Goal: Browse casually: Explore the website without a specific task or goal

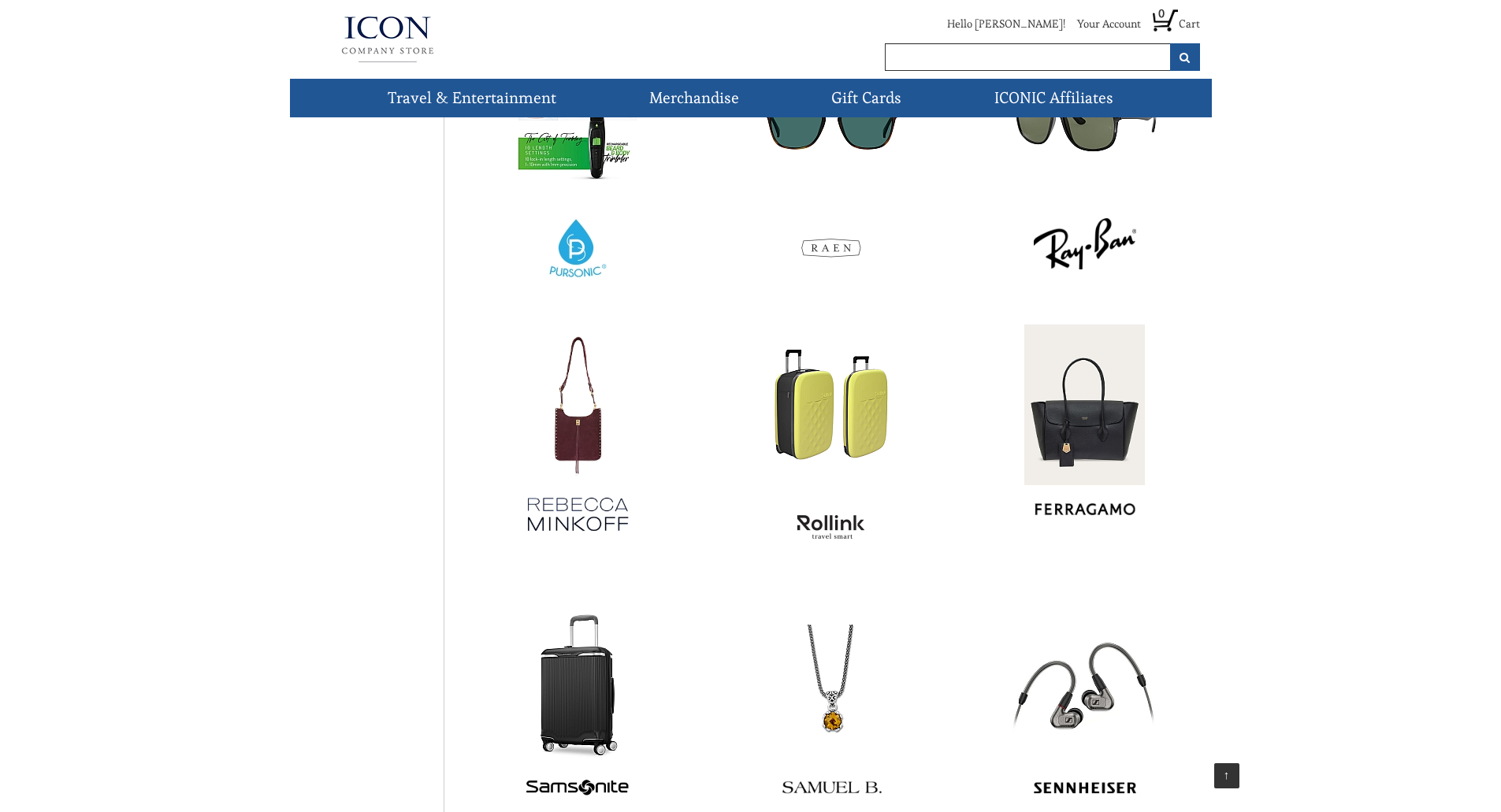
scroll to position [6313, 0]
click at [1116, 392] on img at bounding box center [1084, 406] width 120 height 161
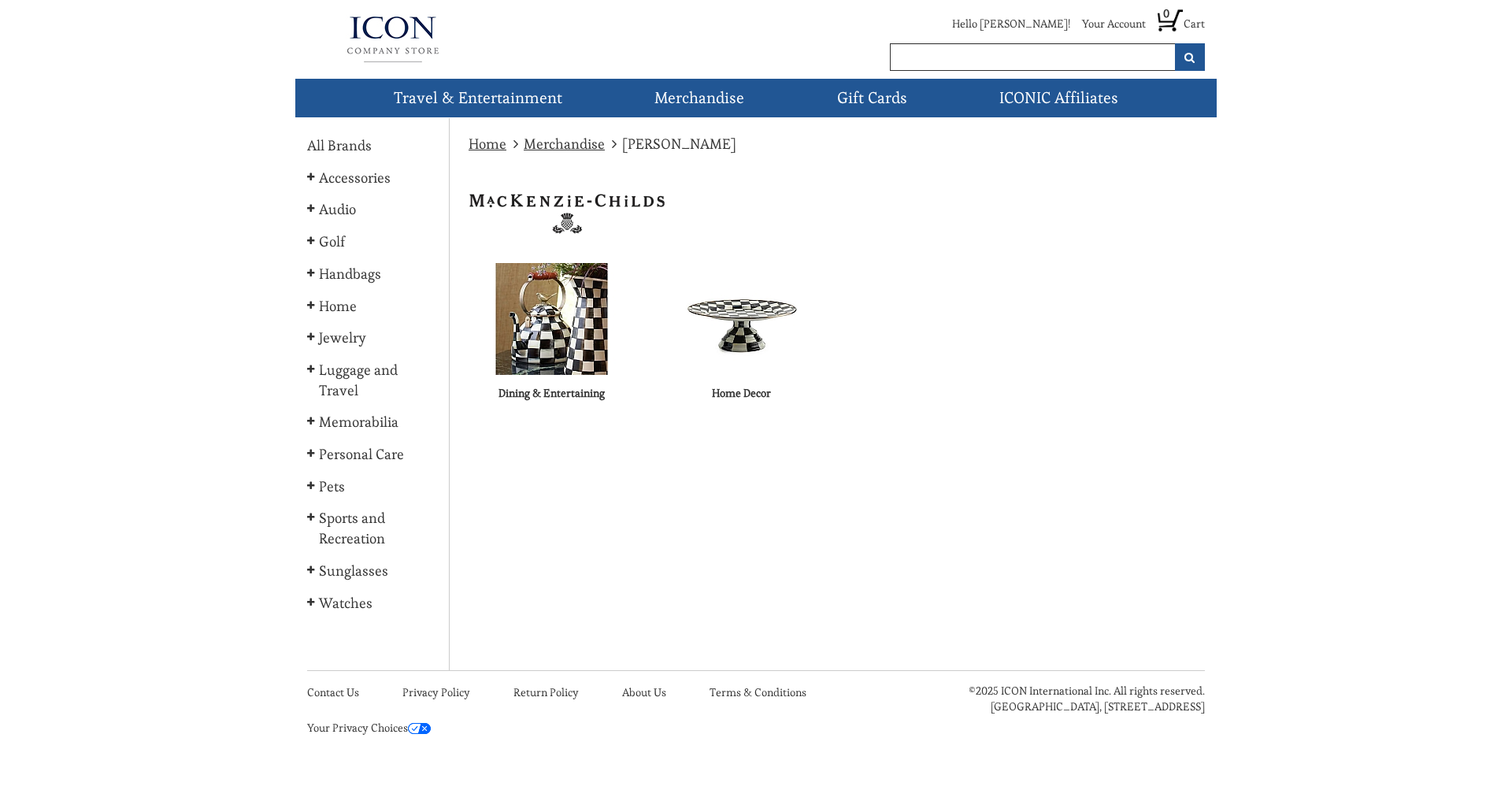
drag, startPoint x: 694, startPoint y: 331, endPoint x: 714, endPoint y: 337, distance: 20.9
click at [714, 337] on img at bounding box center [742, 319] width 112 height 112
click at [506, 303] on img at bounding box center [552, 319] width 149 height 112
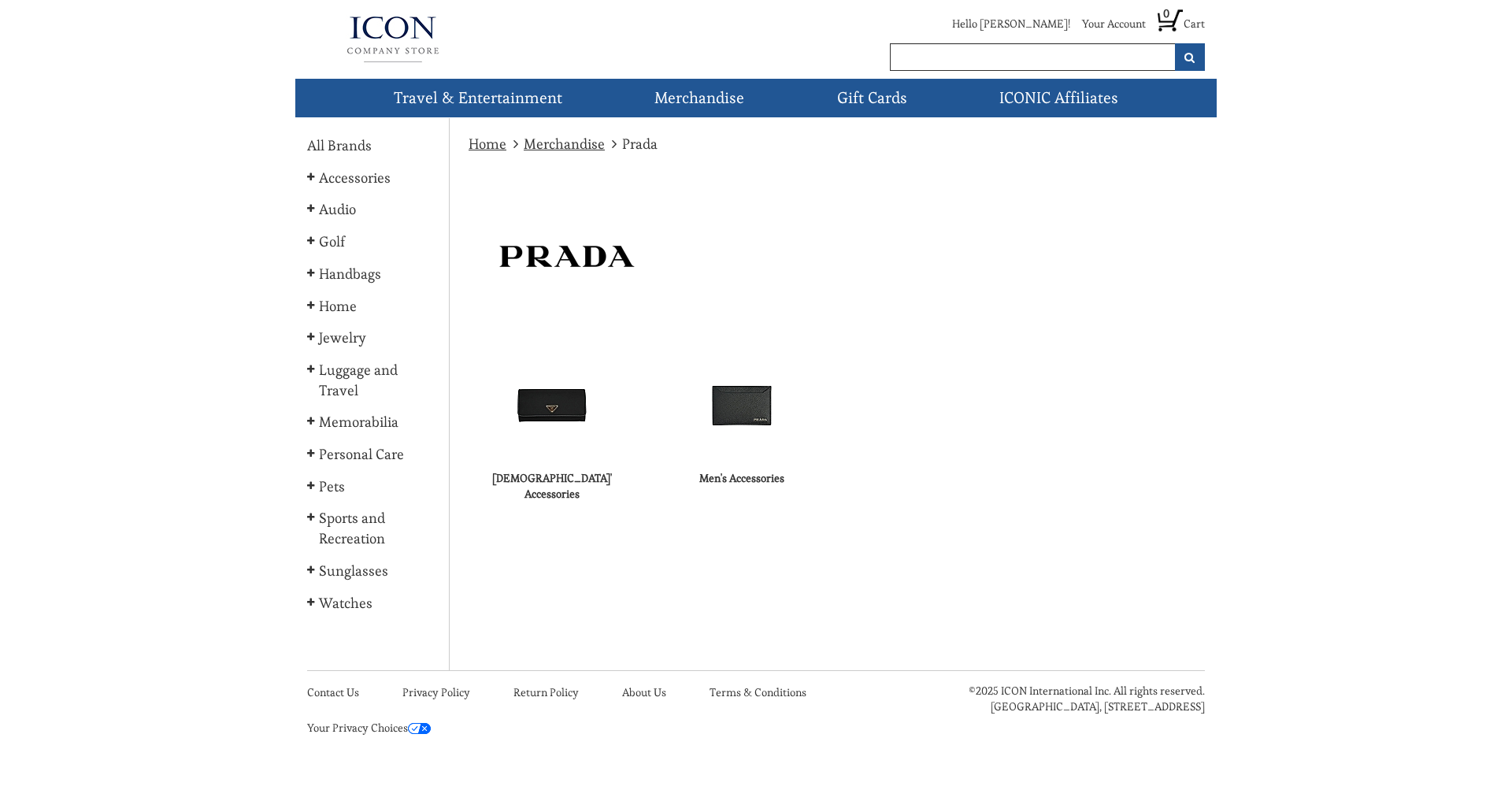
click at [554, 440] on img at bounding box center [552, 404] width 112 height 112
click at [579, 141] on link "Merchandise" at bounding box center [564, 143] width 81 height 18
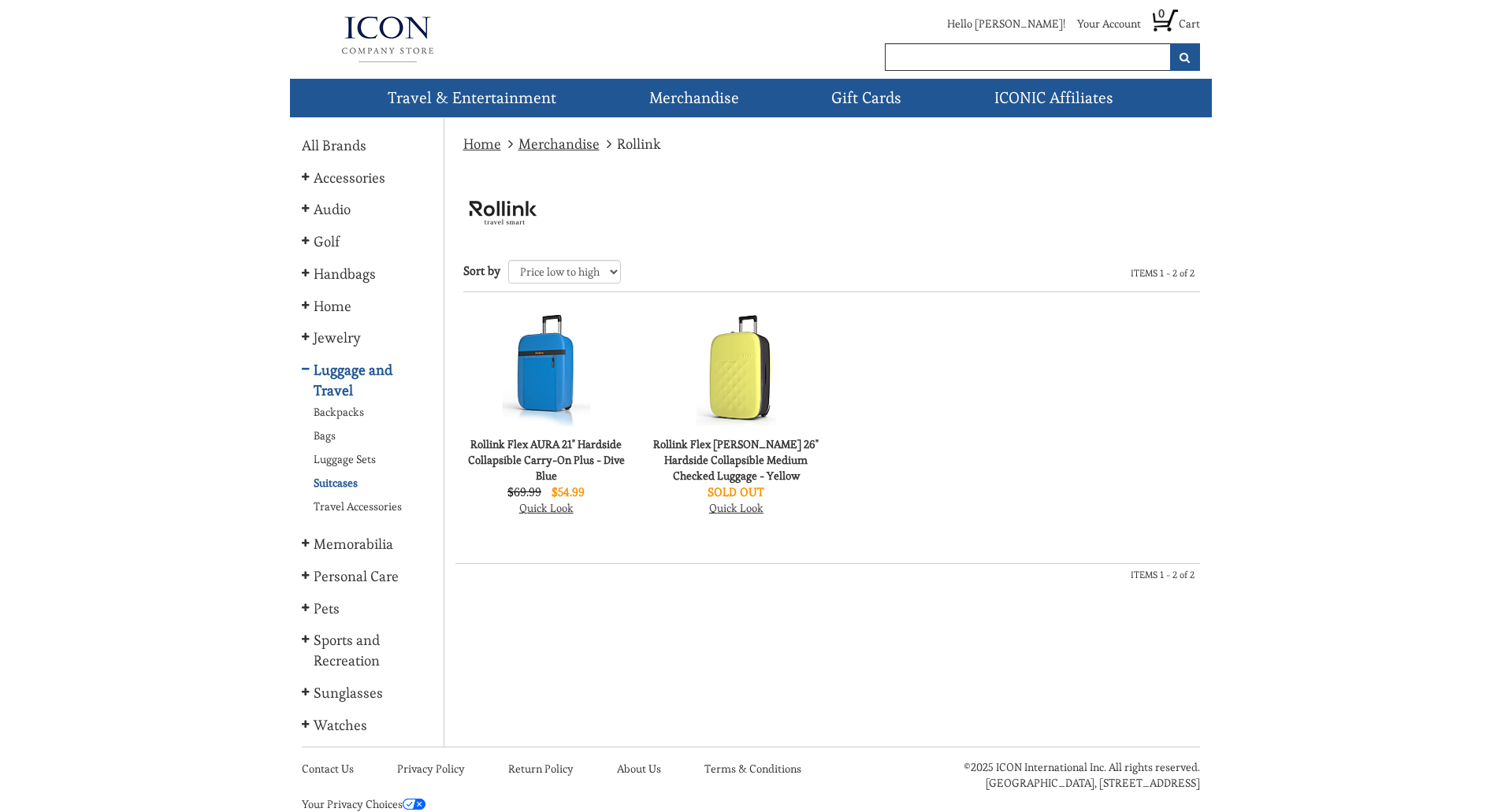
click at [532, 346] on img at bounding box center [546, 370] width 155 height 117
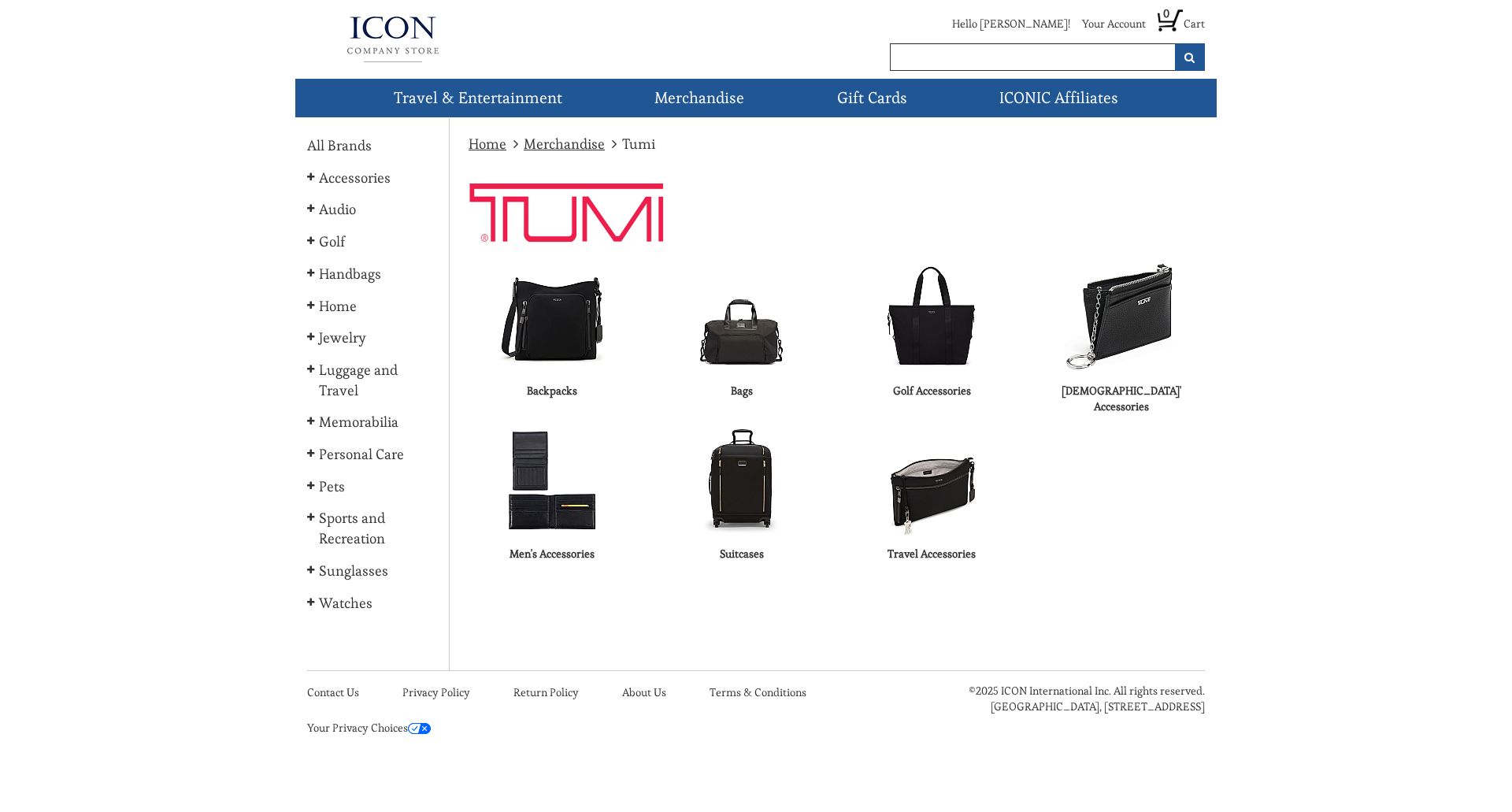
click at [945, 495] on img at bounding box center [932, 480] width 91 height 112
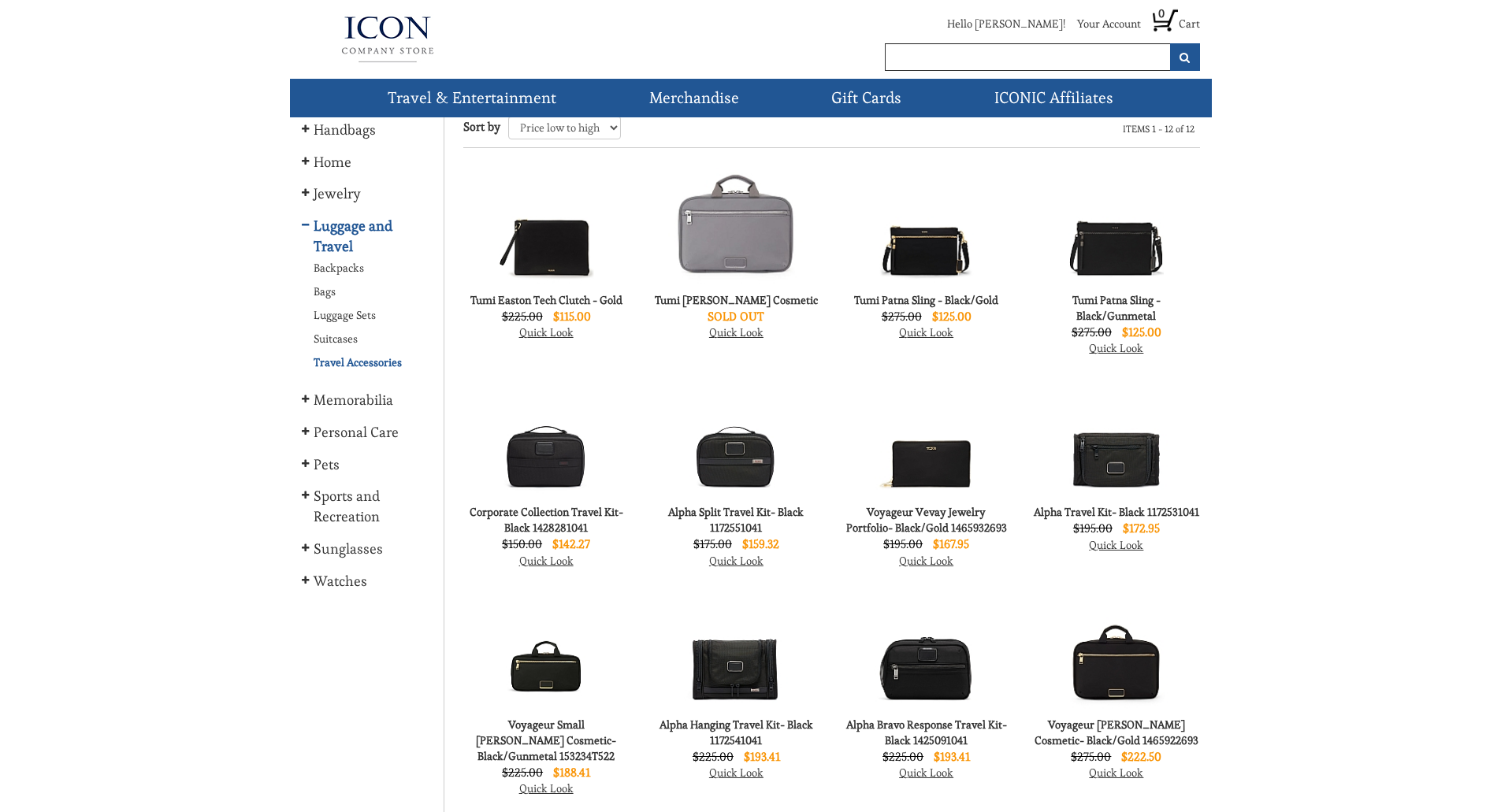
scroll to position [303, 0]
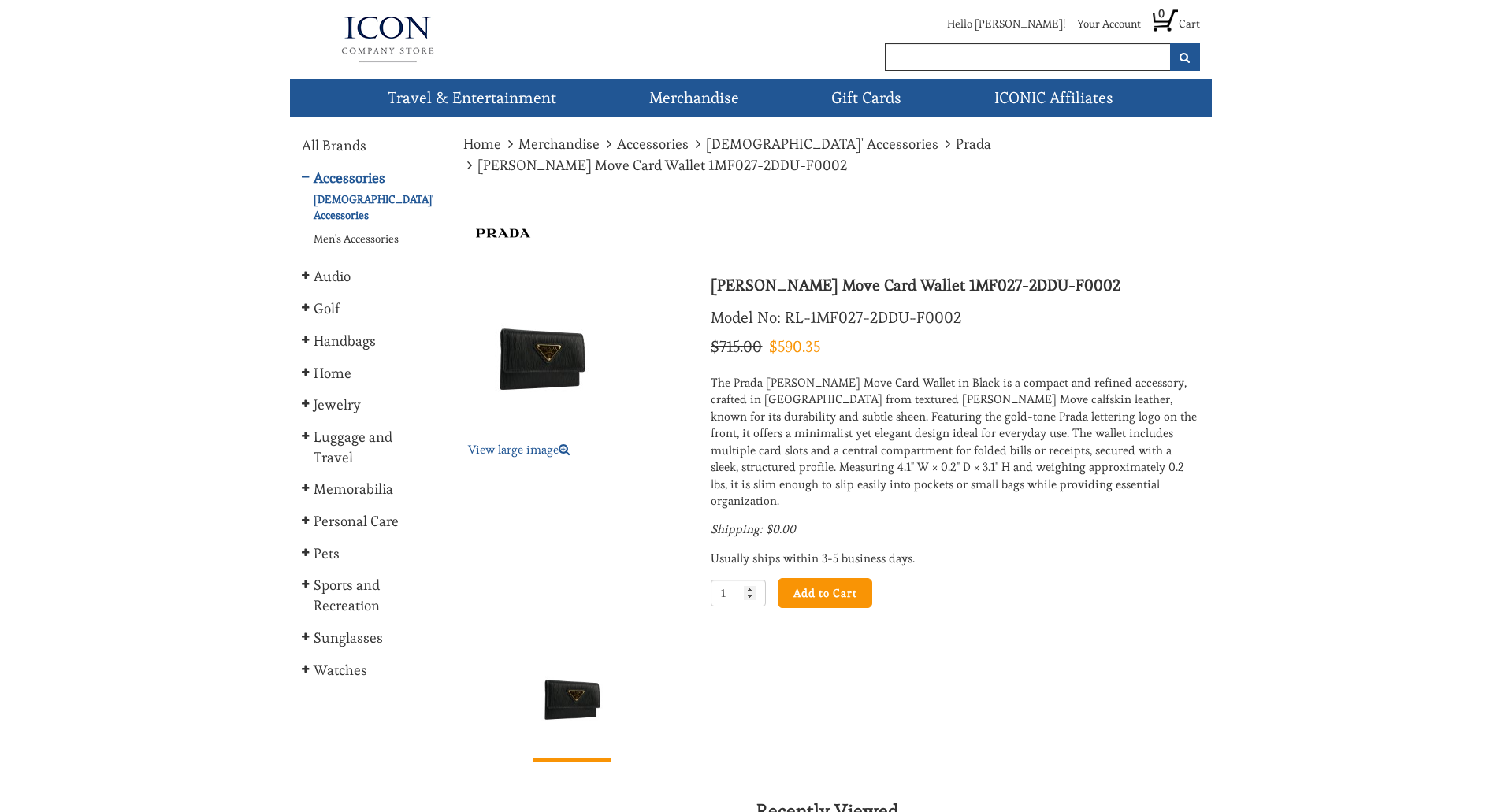
click at [561, 370] on img at bounding box center [542, 357] width 158 height 157
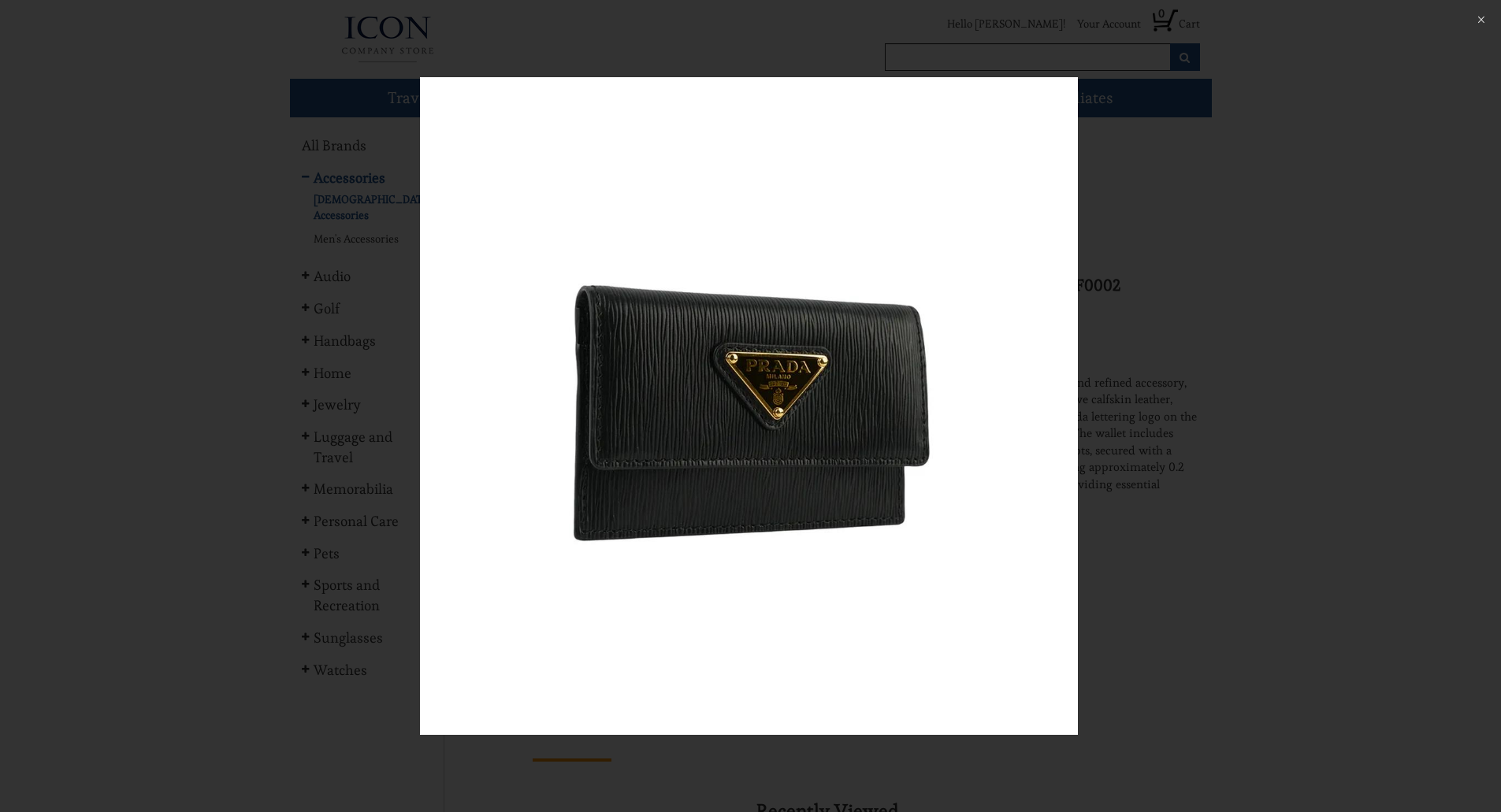
click at [1189, 329] on div at bounding box center [750, 406] width 1501 height 812
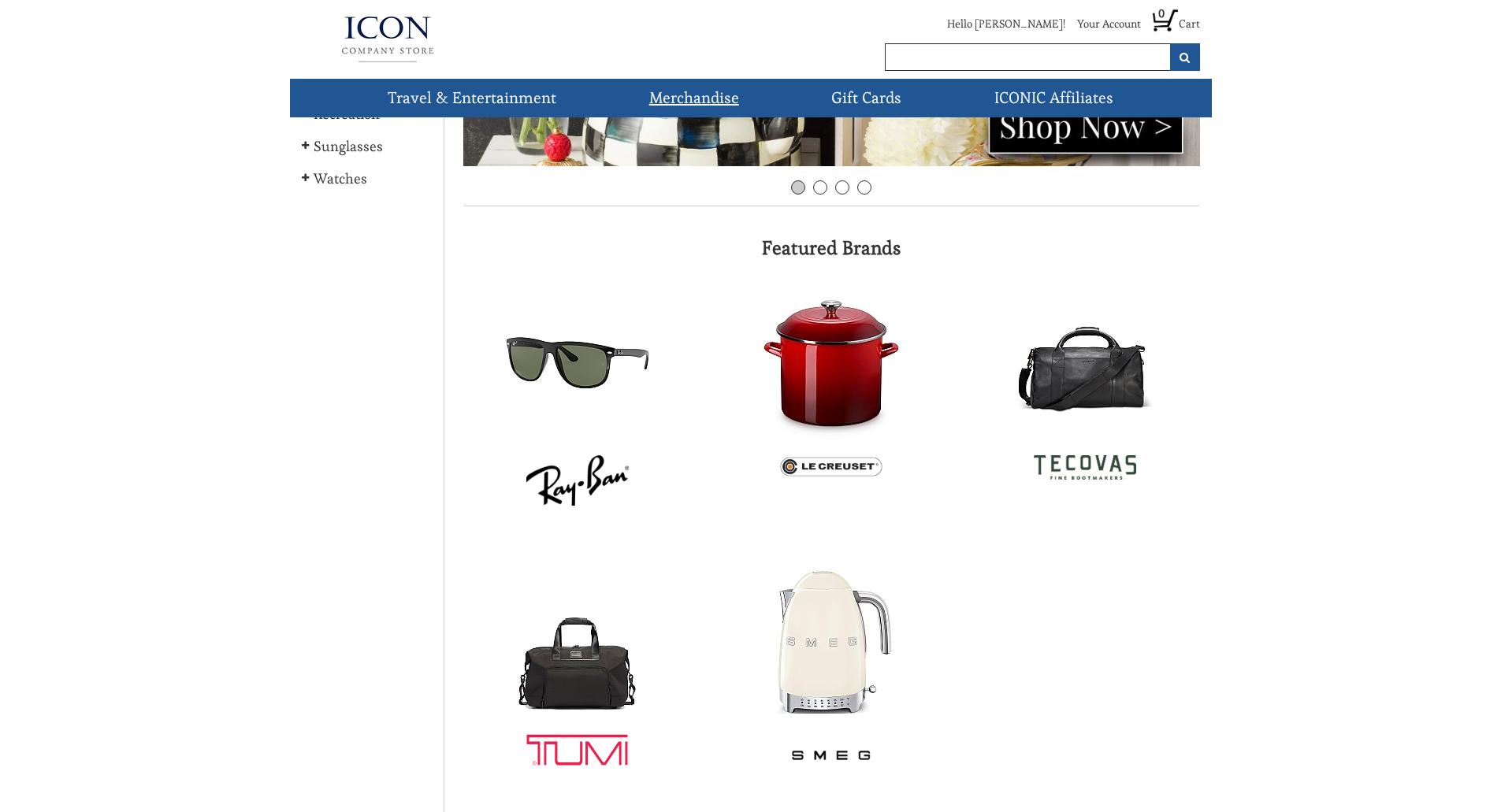
scroll to position [643, 0]
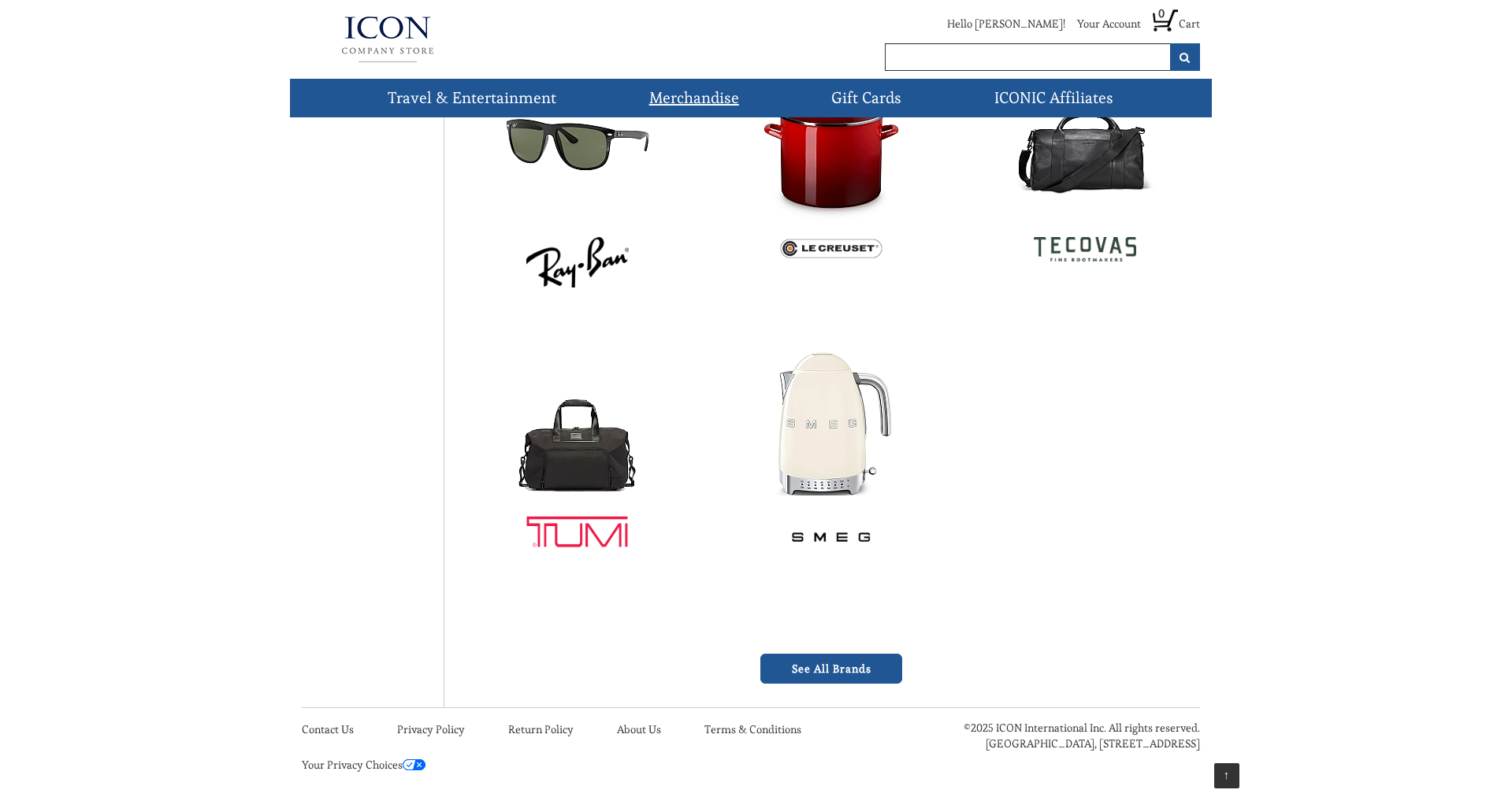
click at [885, 675] on link "See All Brands" at bounding box center [830, 668] width 141 height 30
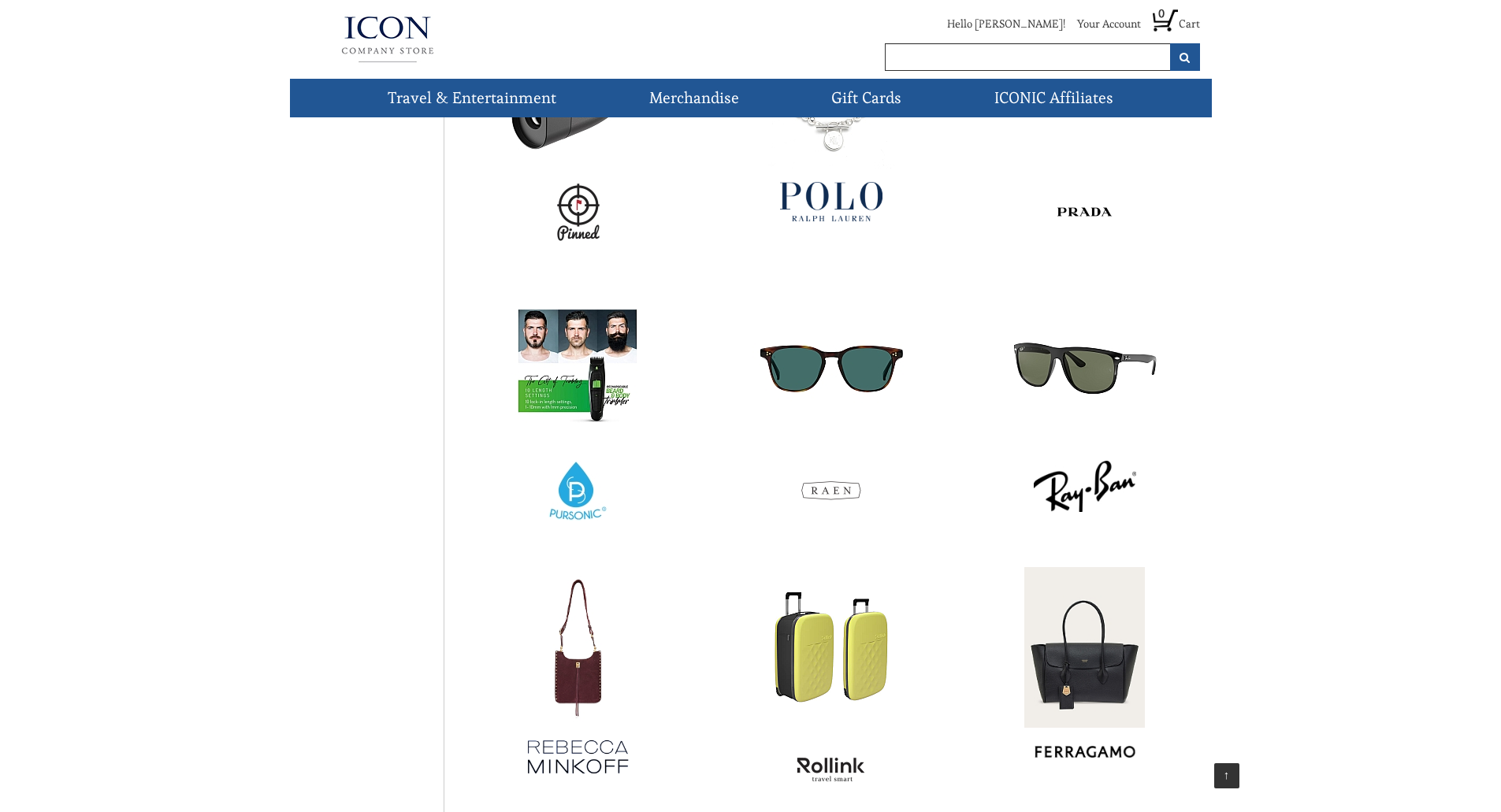
scroll to position [6073, 0]
click at [1097, 207] on img at bounding box center [1084, 211] width 80 height 60
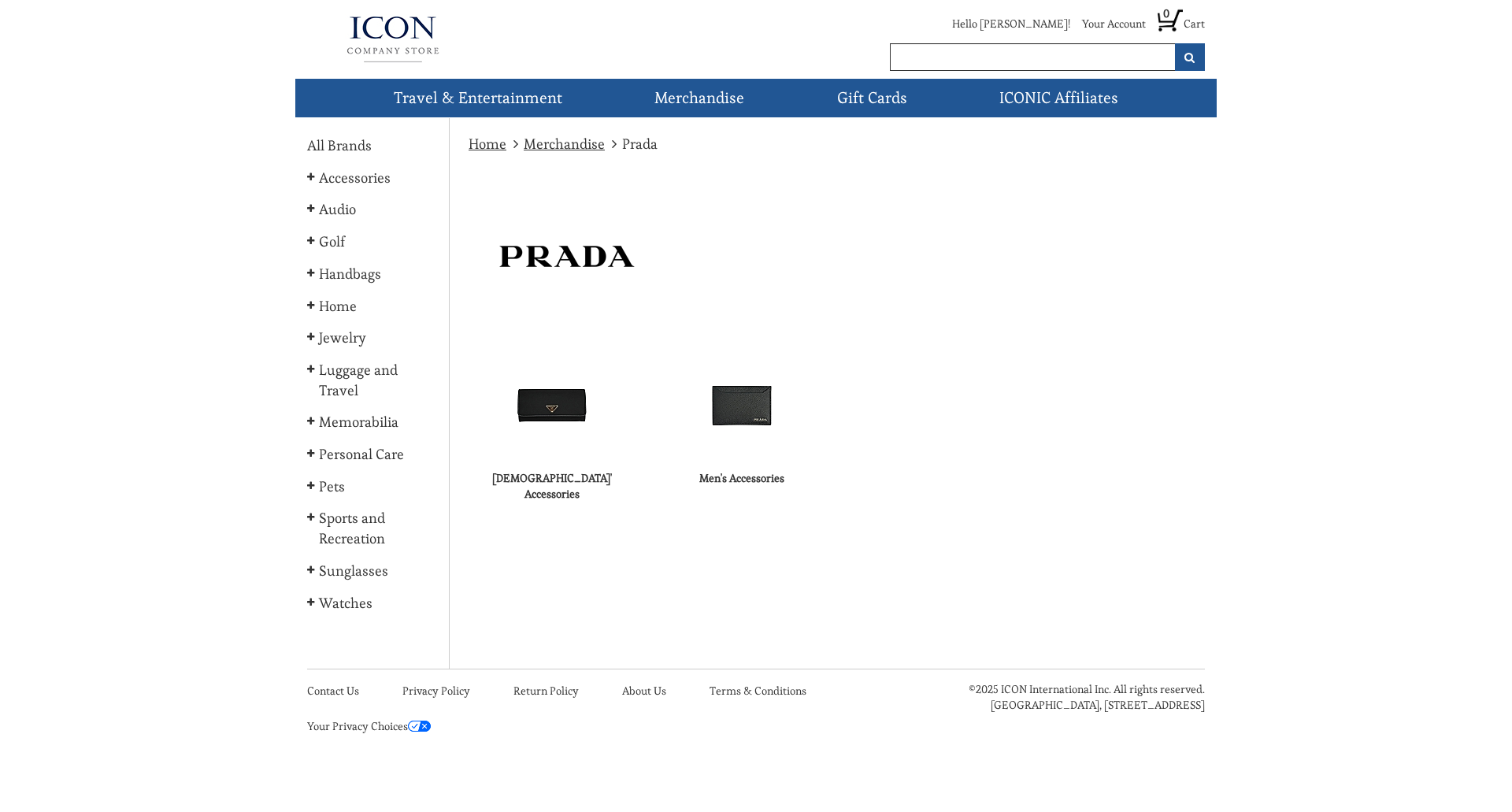
click at [726, 444] on img at bounding box center [742, 404] width 112 height 112
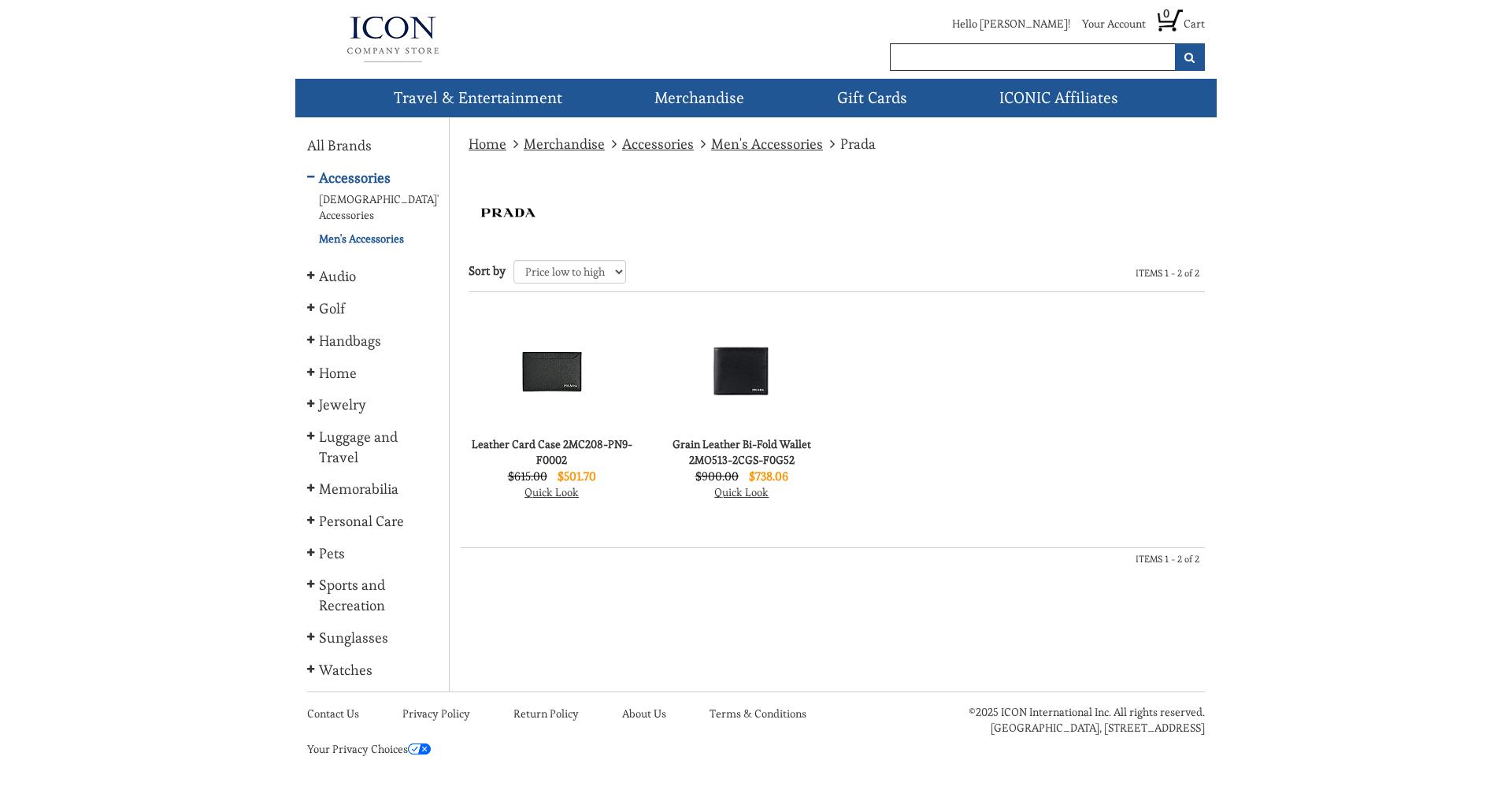
click at [722, 397] on img at bounding box center [742, 370] width 117 height 117
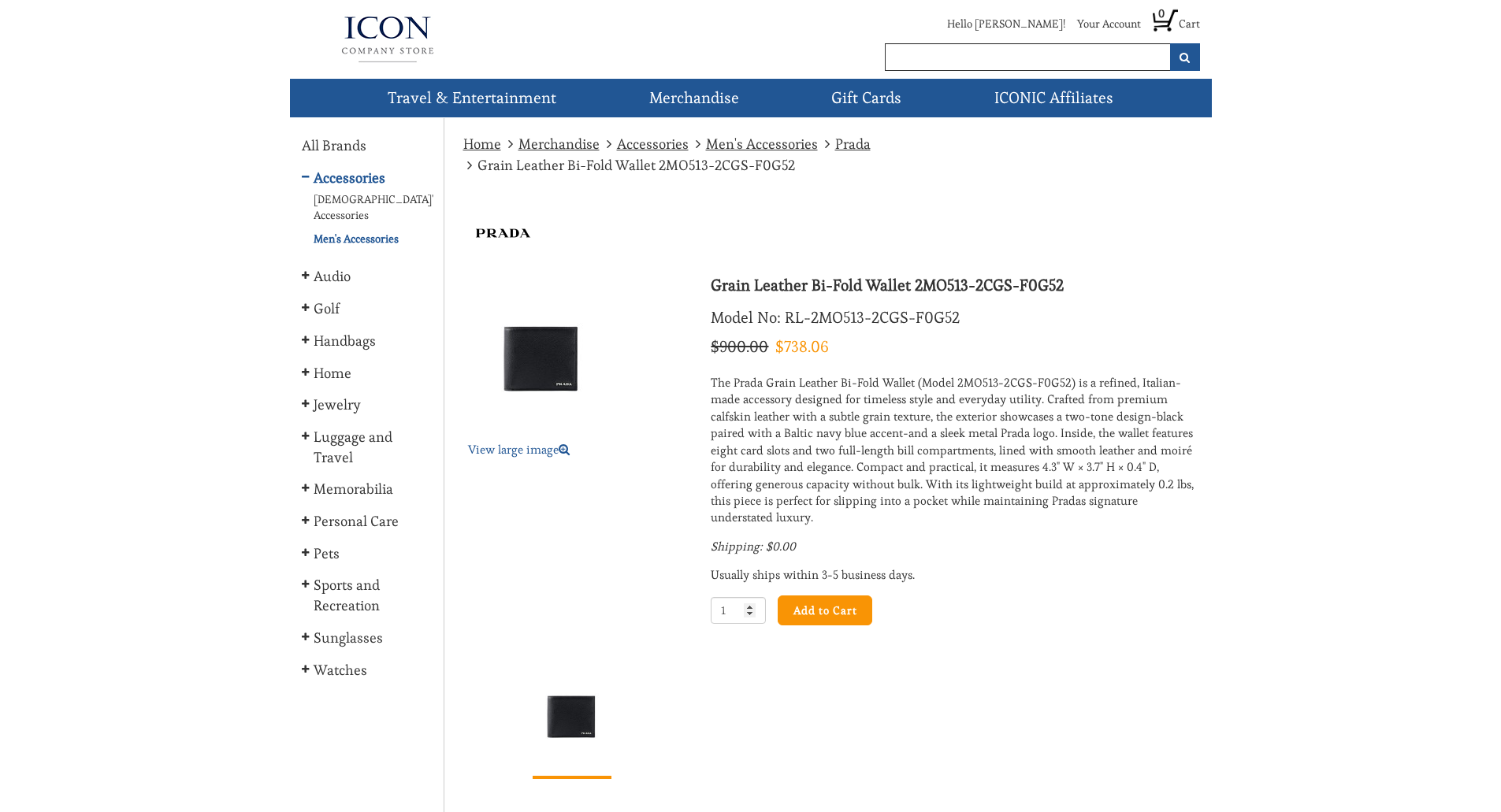
click at [530, 420] on img at bounding box center [542, 357] width 158 height 157
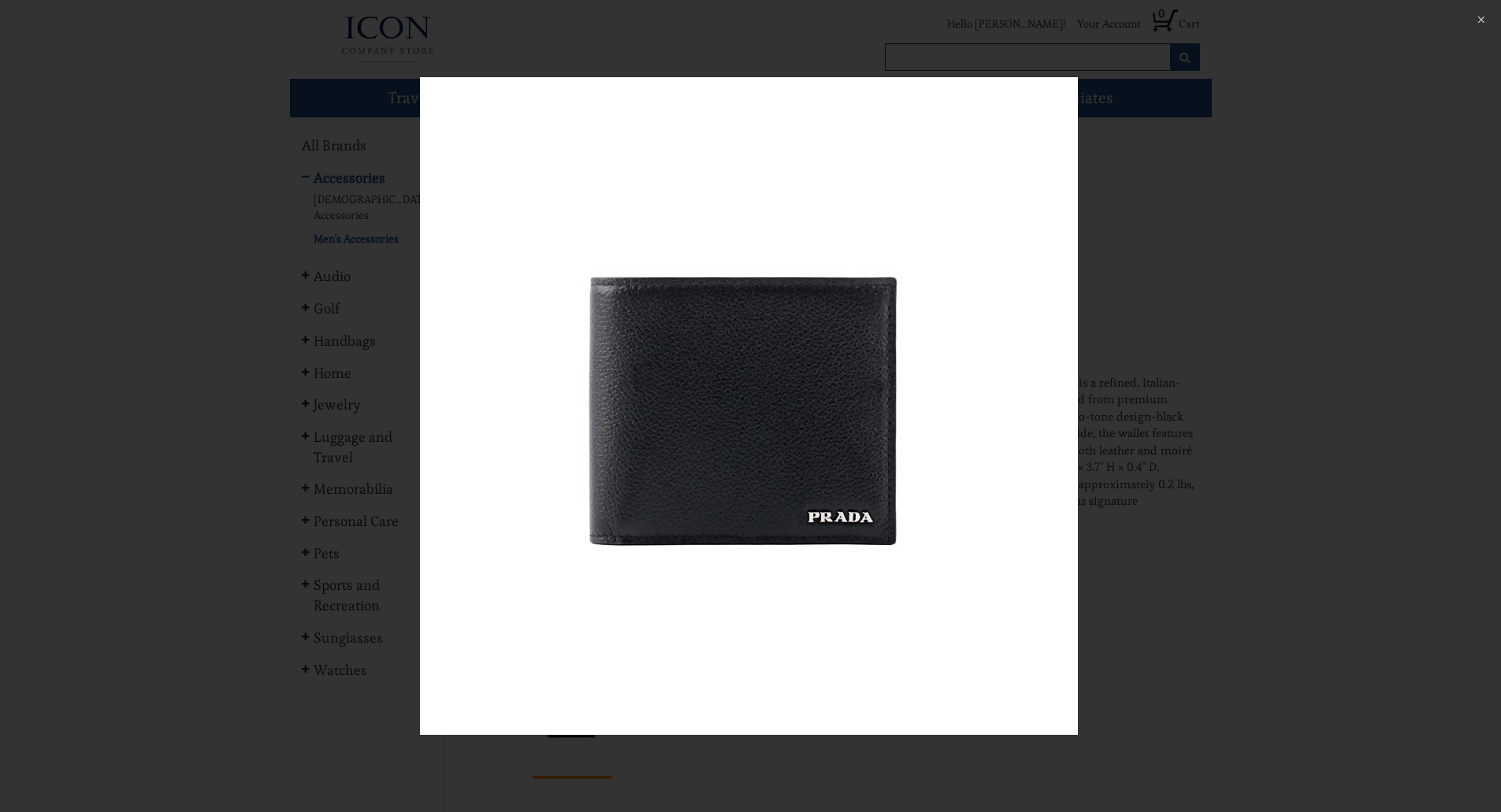
click at [1160, 287] on div at bounding box center [750, 406] width 1501 height 812
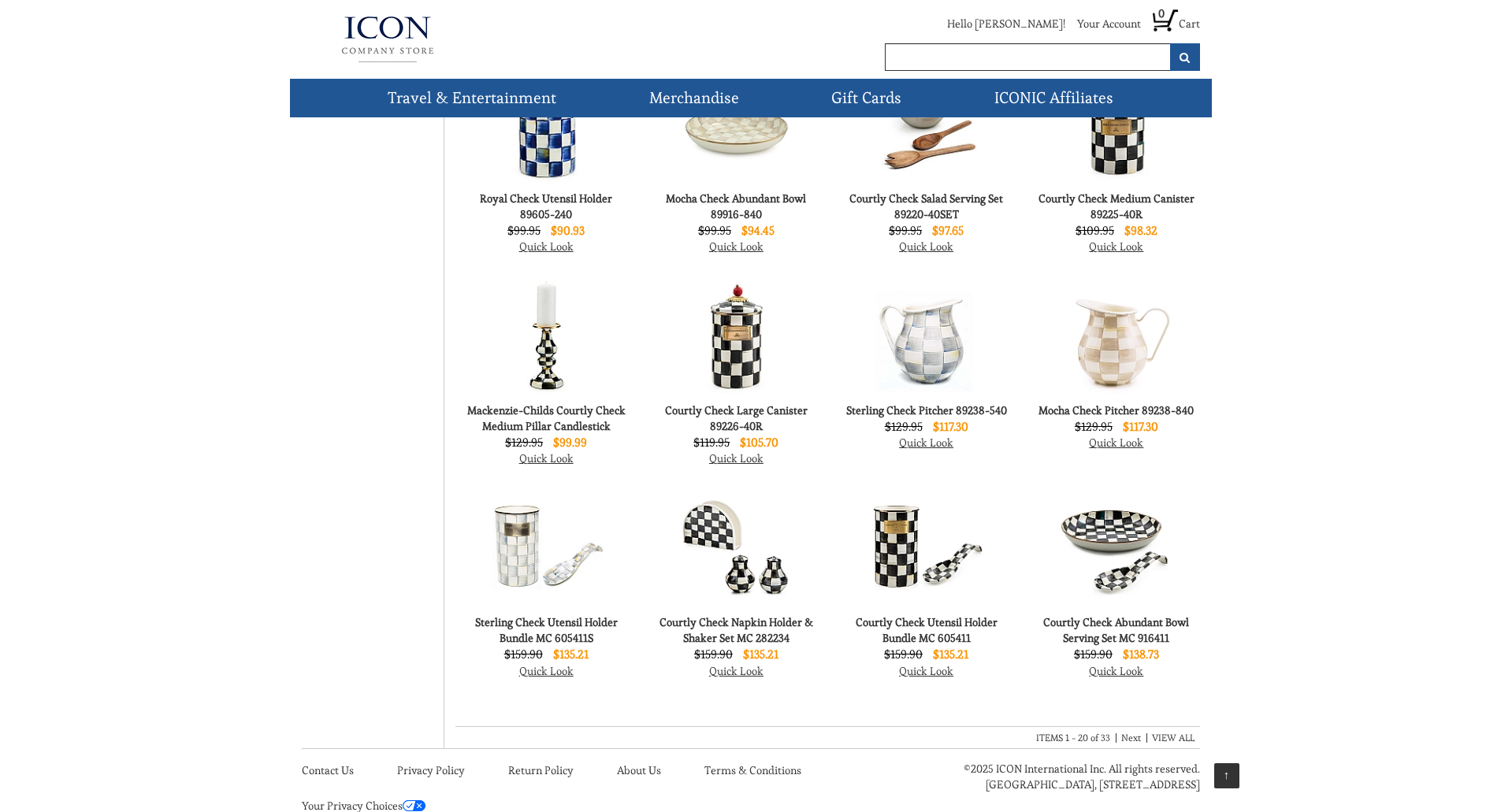
scroll to position [711, 0]
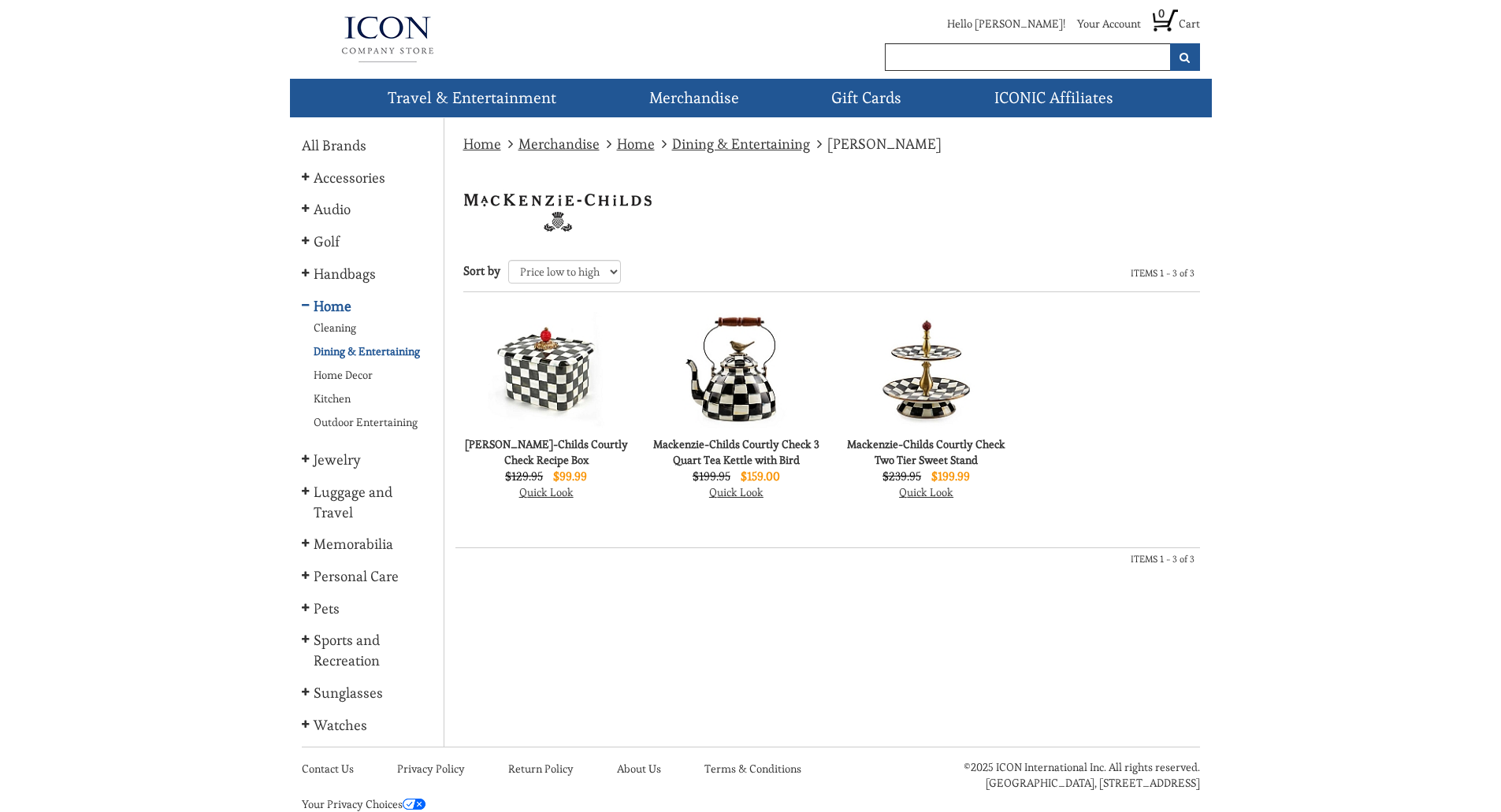
click at [944, 388] on img at bounding box center [926, 370] width 155 height 117
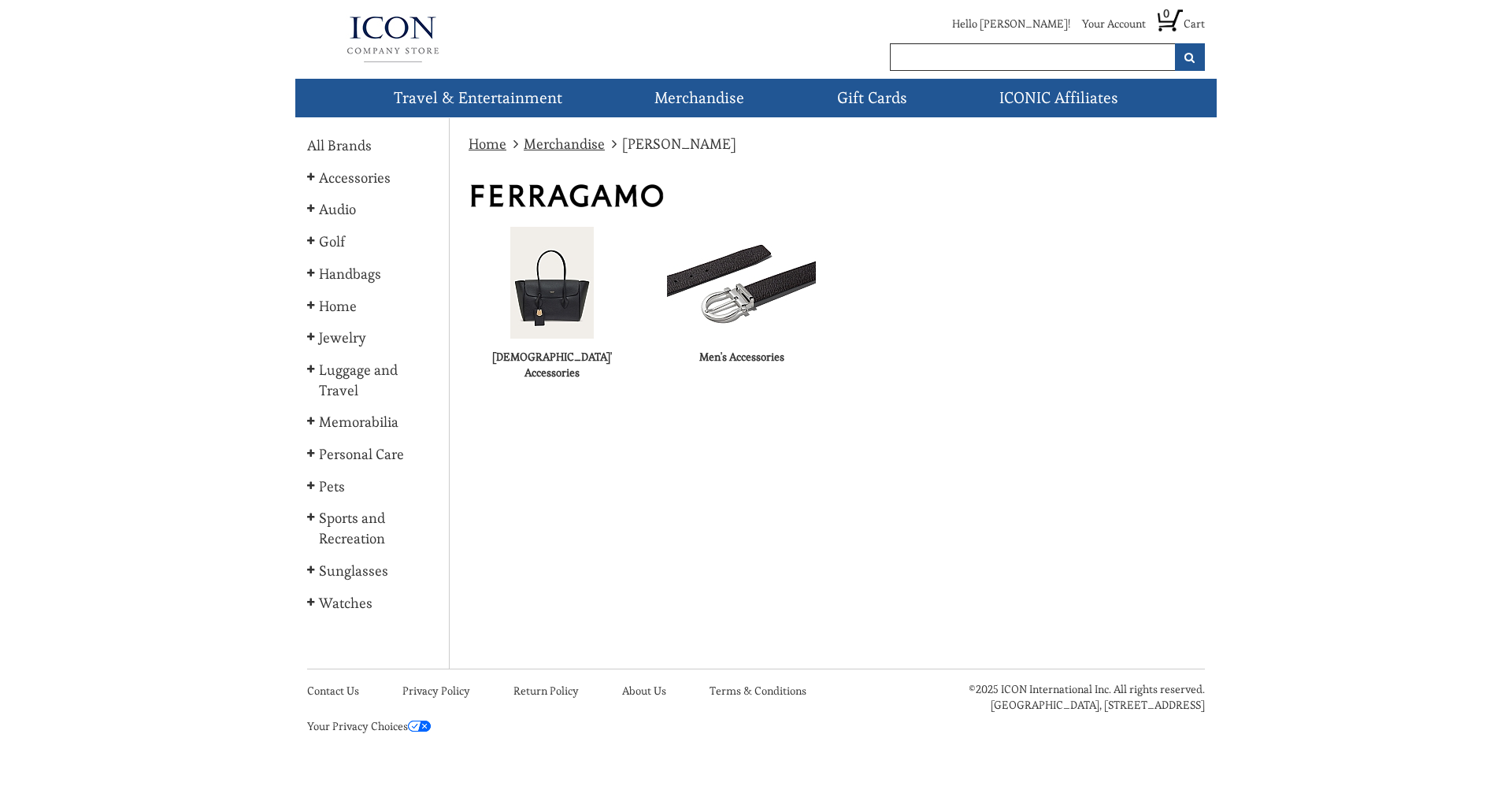
click at [536, 291] on img at bounding box center [552, 283] width 84 height 112
